Goal: Information Seeking & Learning: Learn about a topic

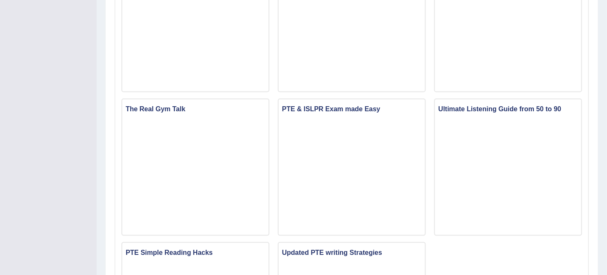
scroll to position [466, 0]
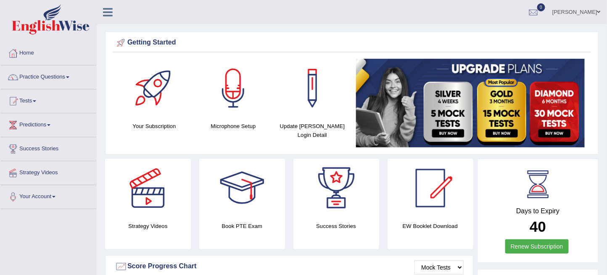
click at [41, 76] on link "Practice Questions" at bounding box center [48, 76] width 96 height 21
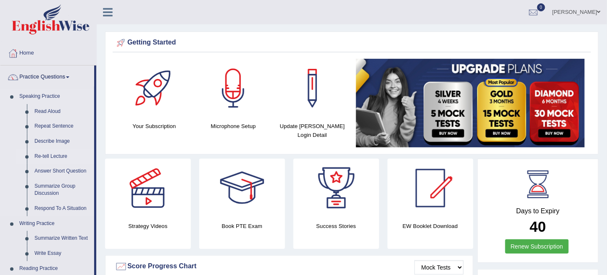
click at [63, 155] on link "Re-tell Lecture" at bounding box center [62, 156] width 63 height 15
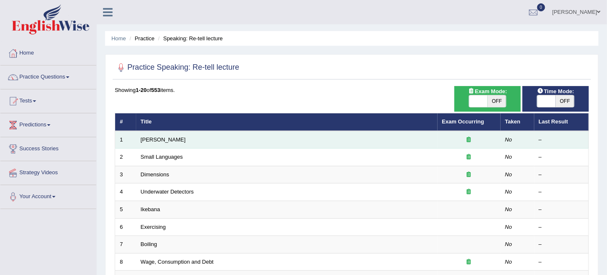
click at [171, 144] on td "[PERSON_NAME]" at bounding box center [286, 140] width 301 height 18
click at [172, 142] on link "[PERSON_NAME]" at bounding box center [163, 140] width 45 height 6
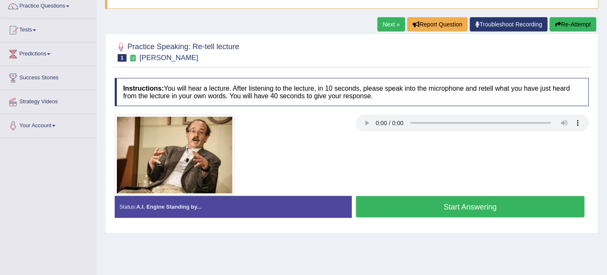
scroll to position [93, 0]
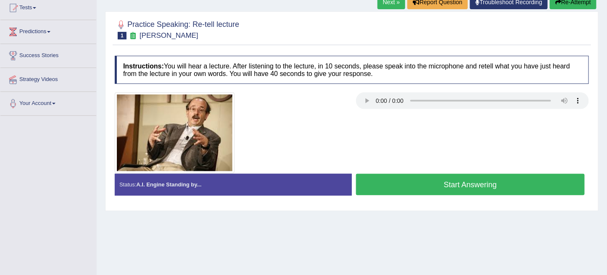
click at [405, 190] on button "Start Answering" at bounding box center [470, 184] width 229 height 21
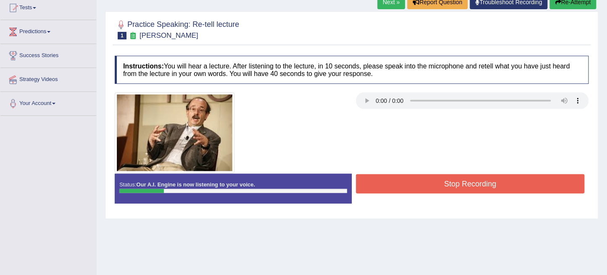
click at [367, 196] on div "Status: Our A.I. Engine is now listening to your voice. Start Answering Stop Re…" at bounding box center [352, 193] width 474 height 38
click at [384, 176] on button "Stop Recording" at bounding box center [470, 183] width 229 height 19
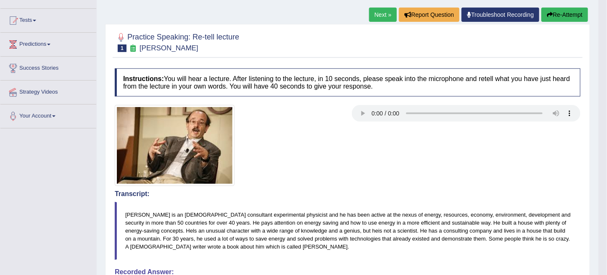
scroll to position [0, 0]
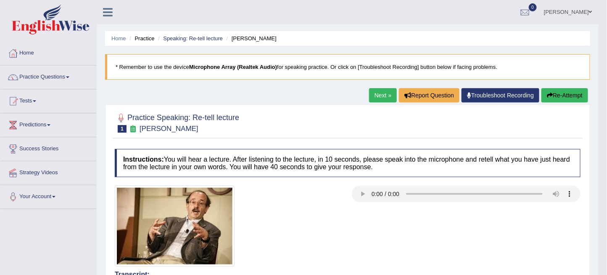
click at [552, 96] on button "Re-Attempt" at bounding box center [564, 95] width 47 height 14
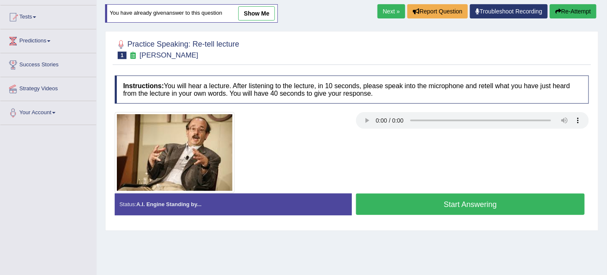
scroll to position [93, 0]
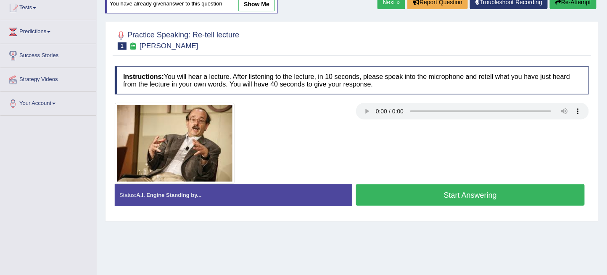
click at [499, 196] on button "Start Answering" at bounding box center [470, 194] width 229 height 21
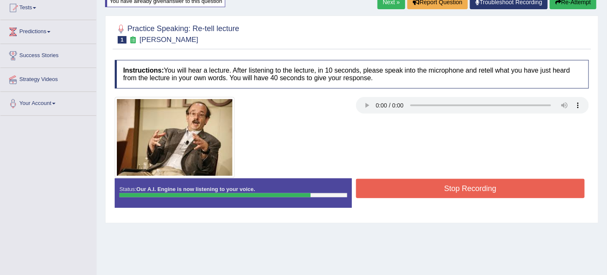
click at [473, 181] on button "Stop Recording" at bounding box center [470, 188] width 229 height 19
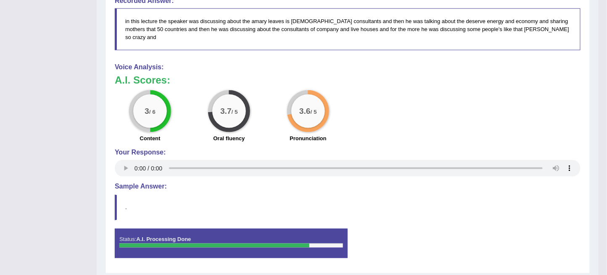
scroll to position [373, 0]
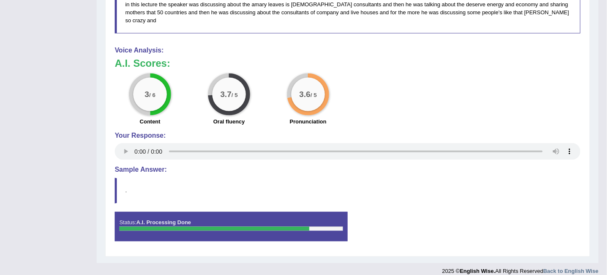
click at [426, 193] on blockquote "." at bounding box center [347, 191] width 465 height 26
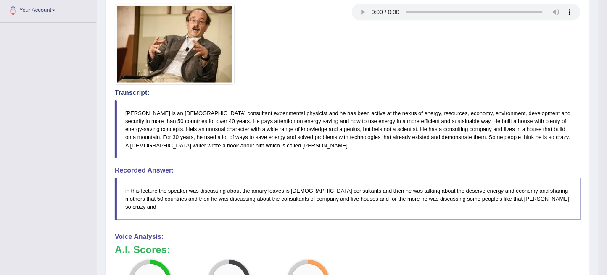
scroll to position [0, 0]
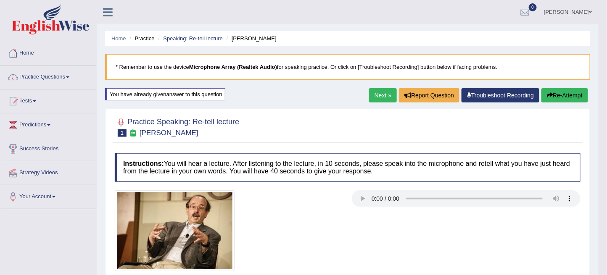
click at [372, 100] on link "Next »" at bounding box center [383, 95] width 28 height 14
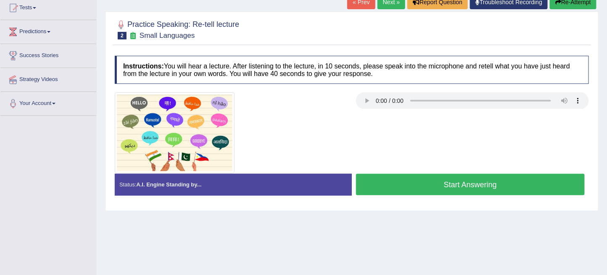
click at [422, 187] on button "Start Answering" at bounding box center [470, 184] width 229 height 21
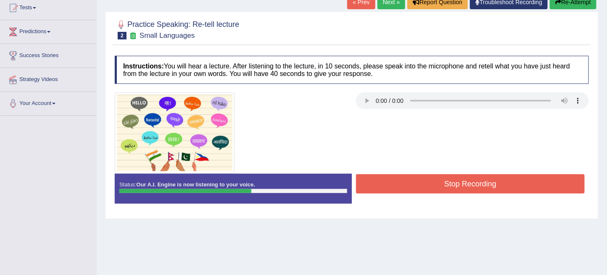
click at [422, 187] on button "Stop Recording" at bounding box center [470, 183] width 229 height 19
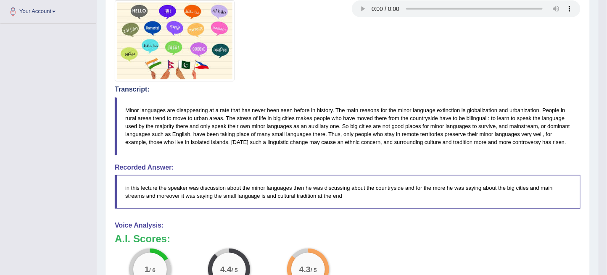
scroll to position [187, 0]
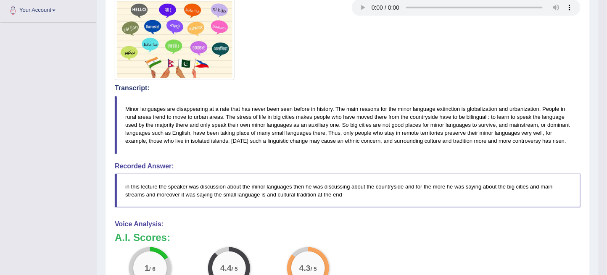
click at [316, 59] on div at bounding box center [228, 39] width 237 height 81
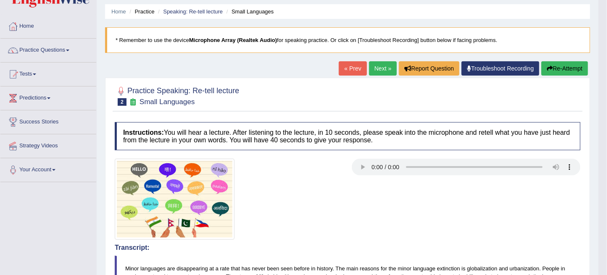
scroll to position [0, 0]
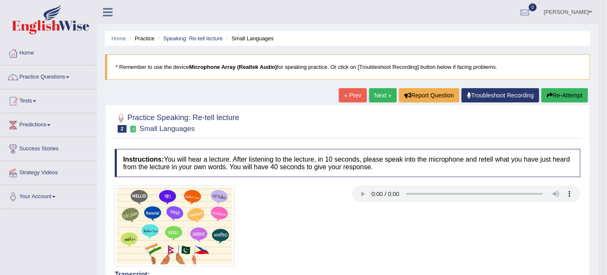
click at [376, 92] on link "Next »" at bounding box center [383, 95] width 28 height 14
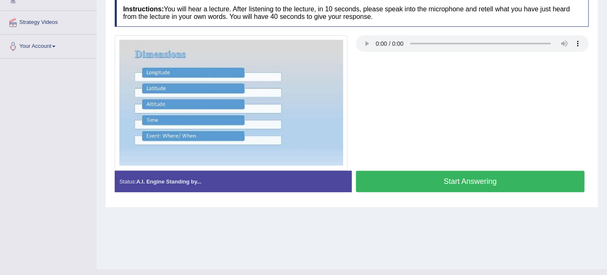
scroll to position [166, 0]
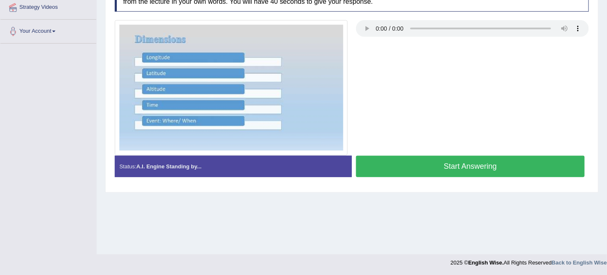
click at [402, 162] on button "Start Answering" at bounding box center [470, 166] width 229 height 21
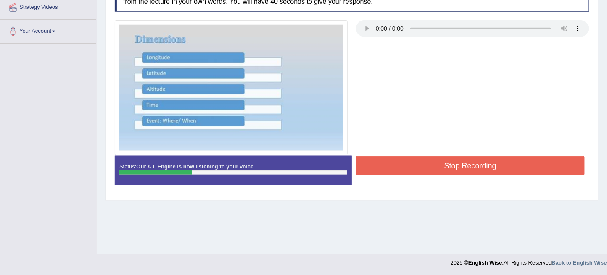
drag, startPoint x: 110, startPoint y: 118, endPoint x: 127, endPoint y: 113, distance: 17.8
click at [110, 119] on div at bounding box center [230, 87] width 241 height 135
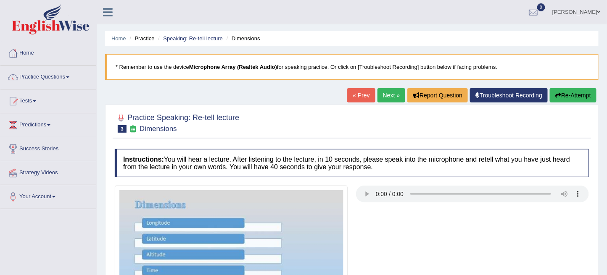
click at [568, 99] on button "Re-Attempt" at bounding box center [572, 95] width 47 height 14
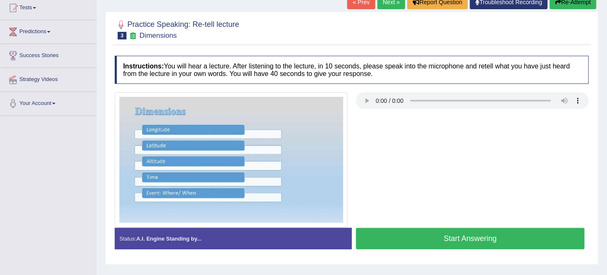
click at [502, 242] on button "Start Answering" at bounding box center [470, 238] width 229 height 21
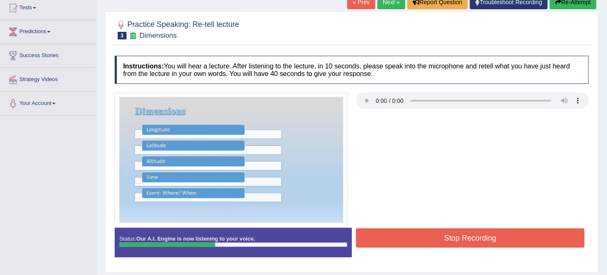
click at [509, 244] on button "Stop Recording" at bounding box center [470, 238] width 229 height 19
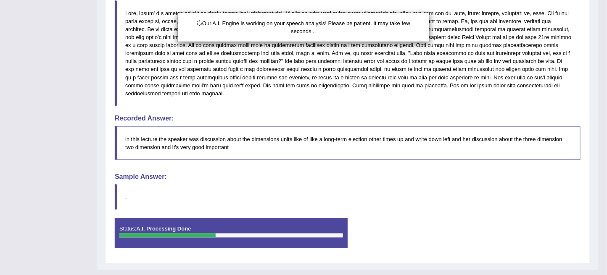
scroll to position [348, 0]
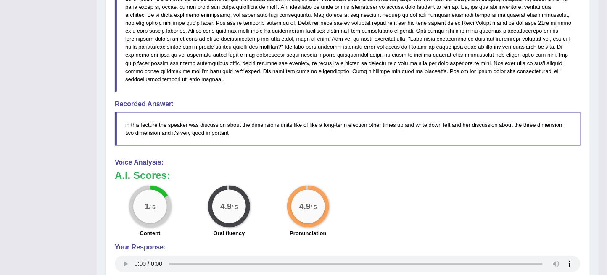
click at [425, 186] on div "1 / 6 Content 4.9 / 5 Oral fluency 4.9 / 5 Pronunciation" at bounding box center [347, 213] width 474 height 54
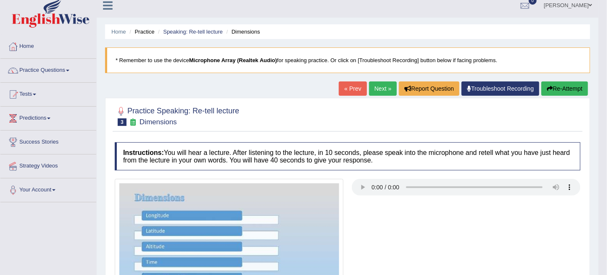
scroll to position [0, 0]
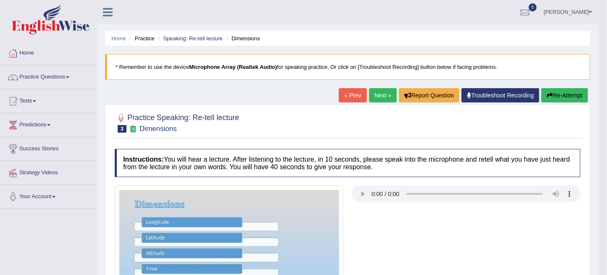
click at [389, 96] on link "Next »" at bounding box center [383, 95] width 28 height 14
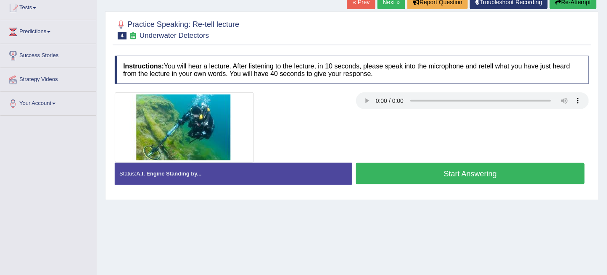
click at [368, 108] on div at bounding box center [472, 101] width 233 height 19
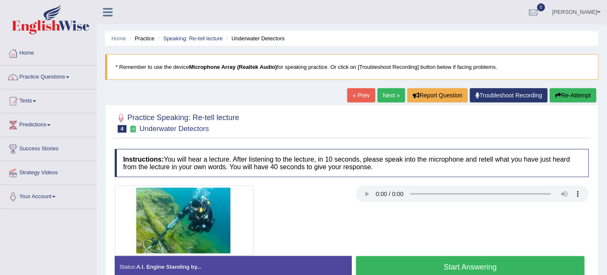
click at [478, 260] on button "Start Answering" at bounding box center [470, 266] width 229 height 21
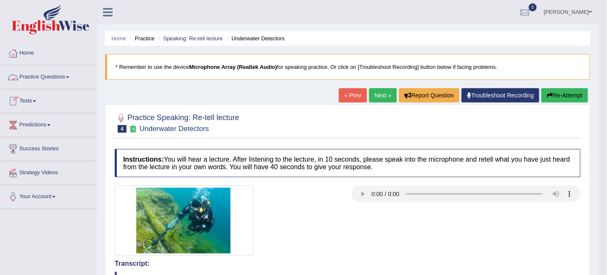
click at [56, 74] on link "Practice Questions" at bounding box center [48, 76] width 96 height 21
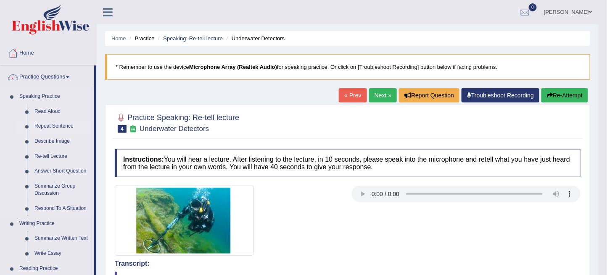
click at [72, 127] on link "Repeat Sentence" at bounding box center [62, 126] width 63 height 15
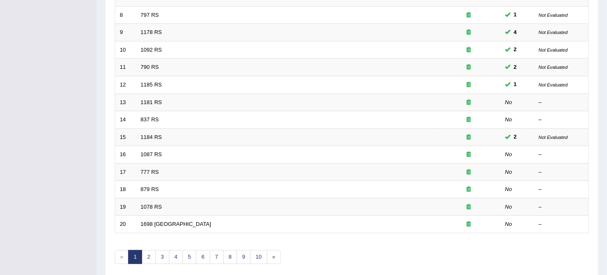
scroll to position [278, 0]
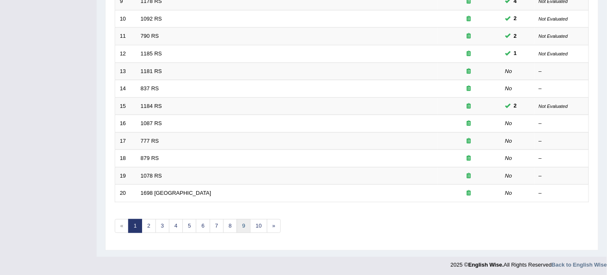
click at [244, 229] on link "9" at bounding box center [244, 226] width 14 height 14
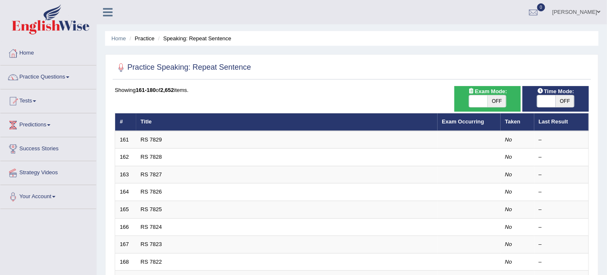
click at [155, 171] on link "RS 7827" at bounding box center [151, 174] width 21 height 6
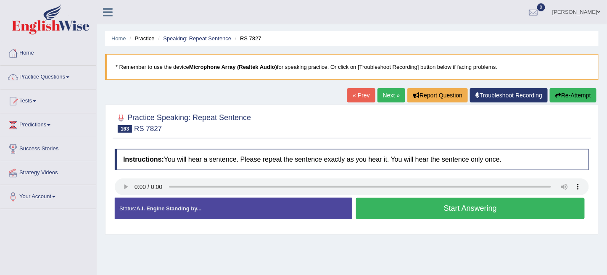
click at [390, 99] on link "Next »" at bounding box center [391, 95] width 28 height 14
click at [411, 209] on button "Start Answering" at bounding box center [470, 208] width 229 height 21
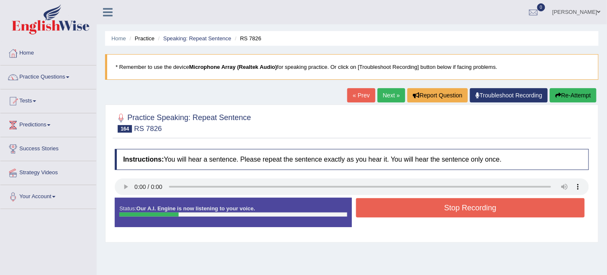
click at [416, 208] on button "Stop Recording" at bounding box center [470, 207] width 229 height 19
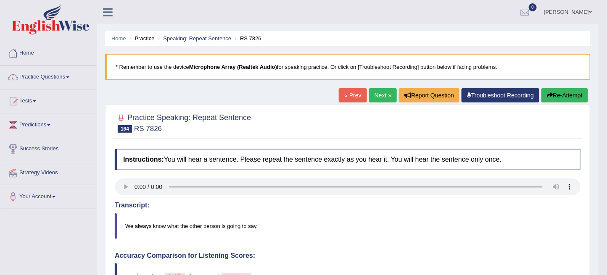
click at [385, 86] on div "Home Practice Speaking: Repeat Sentence RS 7826 * Remember to use the device Mi…" at bounding box center [348, 273] width 502 height 547
click at [386, 90] on link "Next »" at bounding box center [383, 95] width 28 height 14
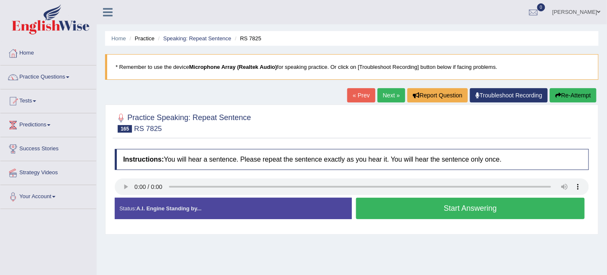
click at [379, 201] on button "Start Answering" at bounding box center [470, 208] width 229 height 21
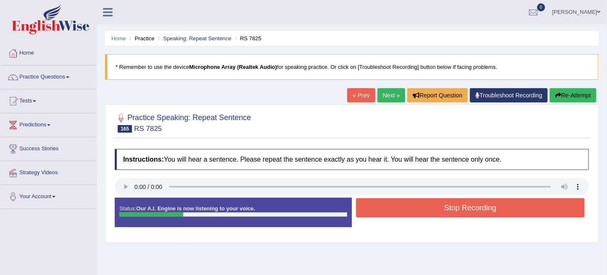
click at [379, 201] on button "Stop Recording" at bounding box center [470, 207] width 229 height 19
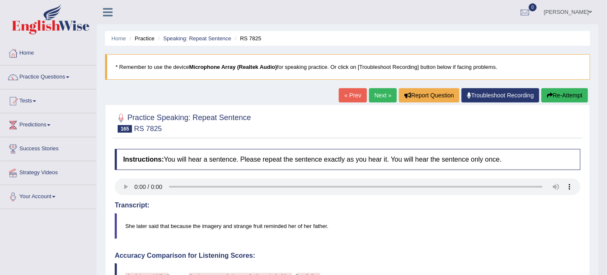
click at [378, 102] on div "« Prev Next » Report Question Troubleshoot Recording Re-Attempt" at bounding box center [464, 96] width 251 height 16
click at [380, 100] on link "Next »" at bounding box center [383, 95] width 28 height 14
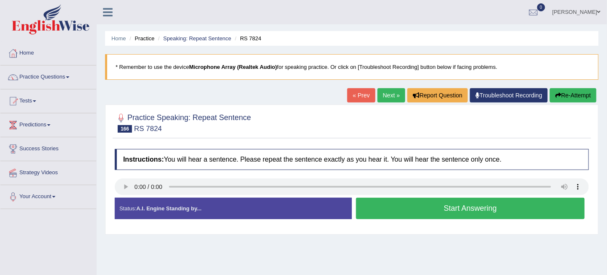
click at [413, 202] on button "Start Answering" at bounding box center [470, 208] width 229 height 21
